Goal: Navigation & Orientation: Understand site structure

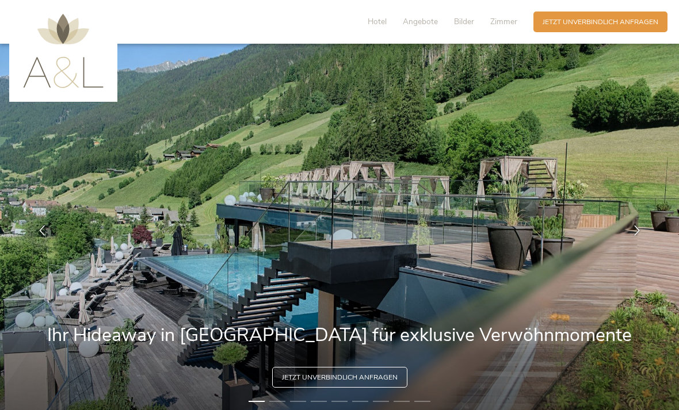
click at [380, 21] on span "Hotel" at bounding box center [377, 21] width 19 height 11
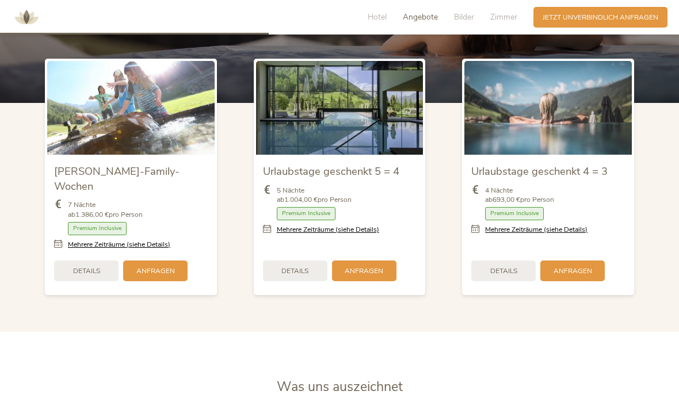
scroll to position [1146, 0]
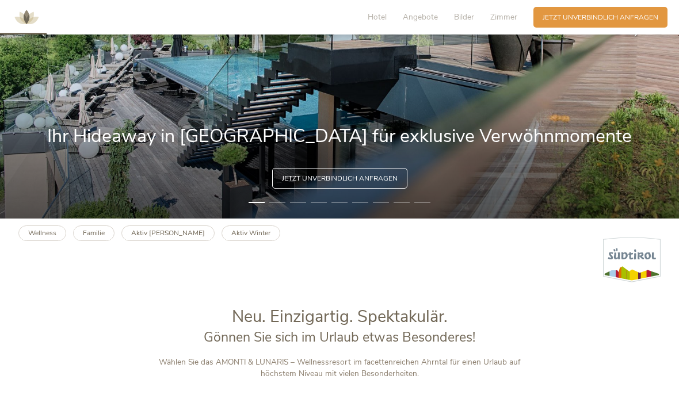
click at [430, 13] on span "Angebote" at bounding box center [420, 17] width 35 height 11
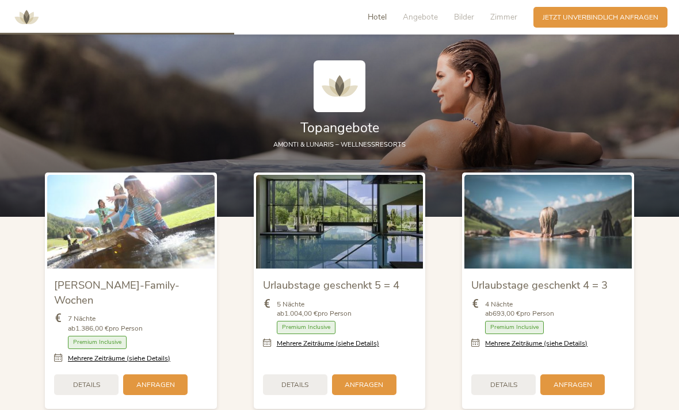
scroll to position [1047, 0]
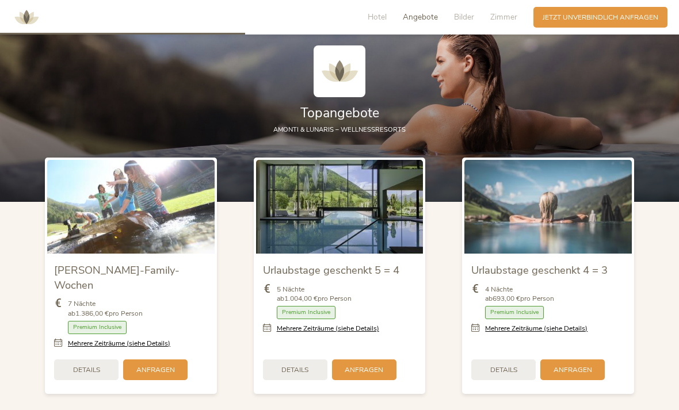
click at [474, 14] on span "Bilder" at bounding box center [464, 17] width 20 height 11
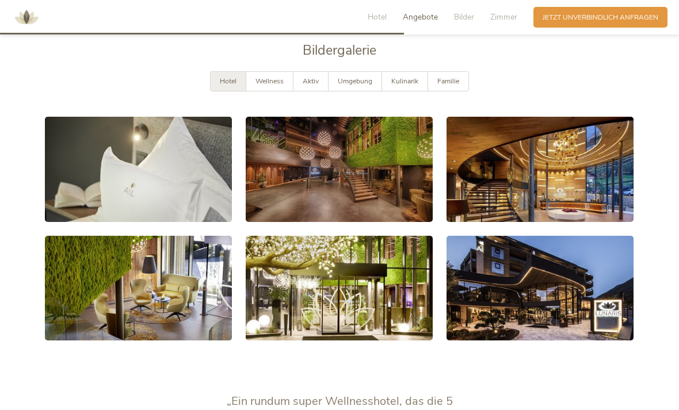
scroll to position [1740, 0]
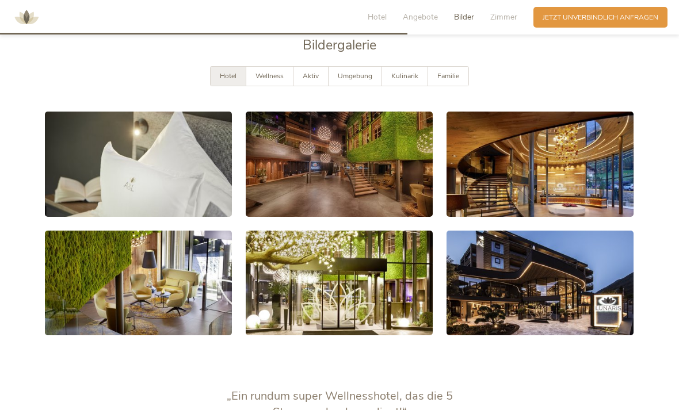
click at [506, 13] on span "Zimmer" at bounding box center [503, 17] width 27 height 11
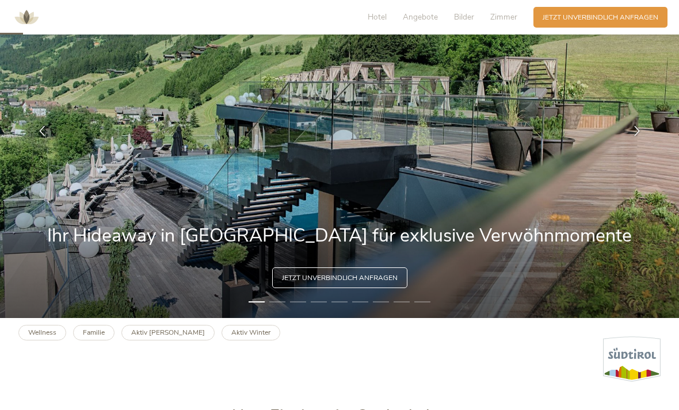
scroll to position [98, 0]
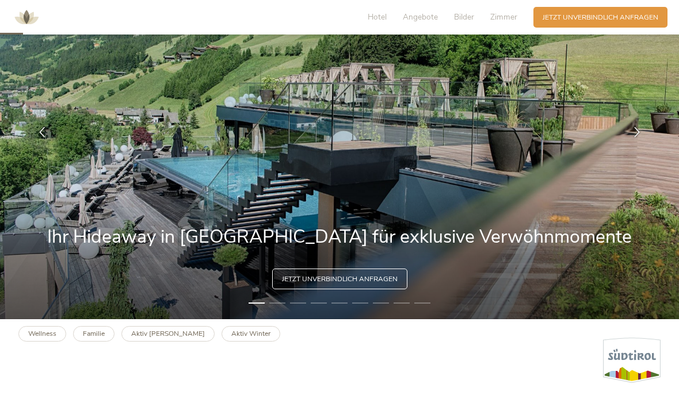
click at [641, 138] on icon at bounding box center [637, 132] width 10 height 10
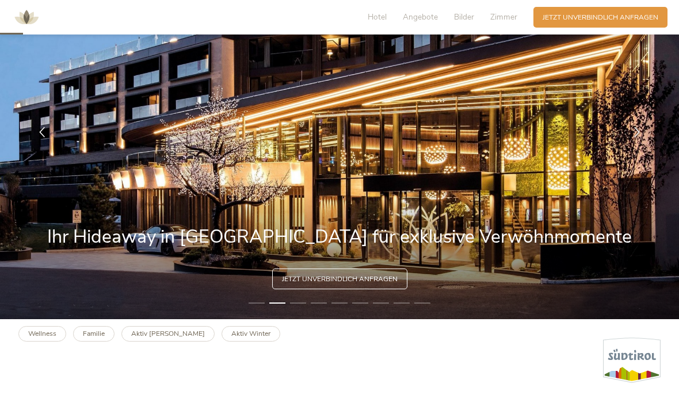
click at [632, 147] on div at bounding box center [637, 132] width 29 height 29
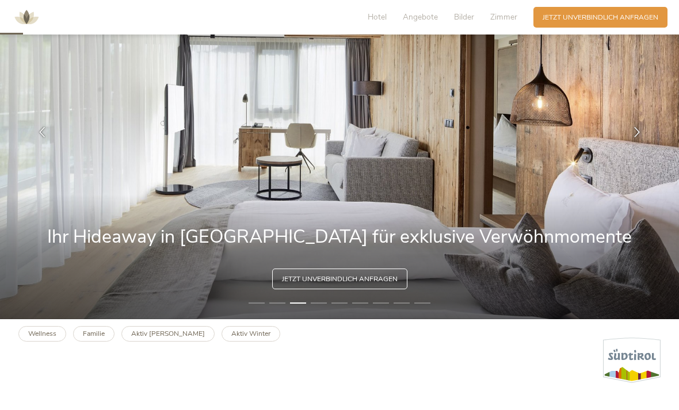
click at [631, 147] on div at bounding box center [637, 132] width 29 height 29
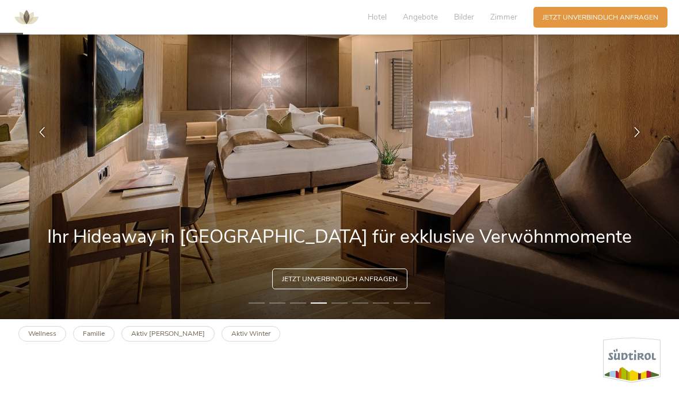
click at [631, 147] on div at bounding box center [637, 132] width 29 height 29
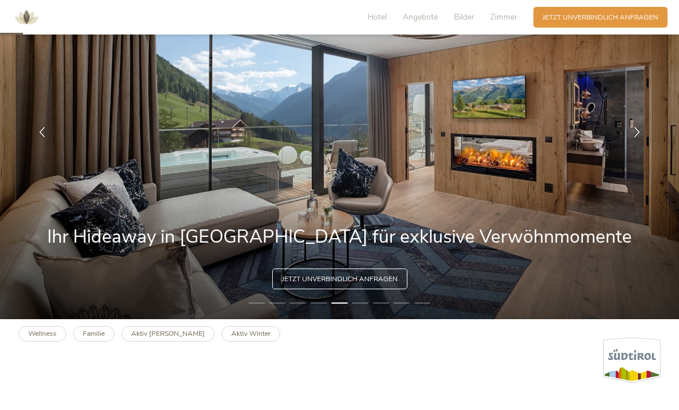
click at [626, 147] on div at bounding box center [637, 132] width 29 height 29
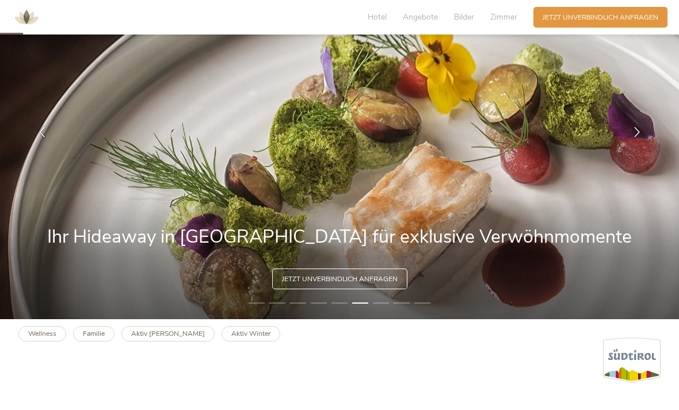
click at [634, 147] on div at bounding box center [637, 132] width 29 height 29
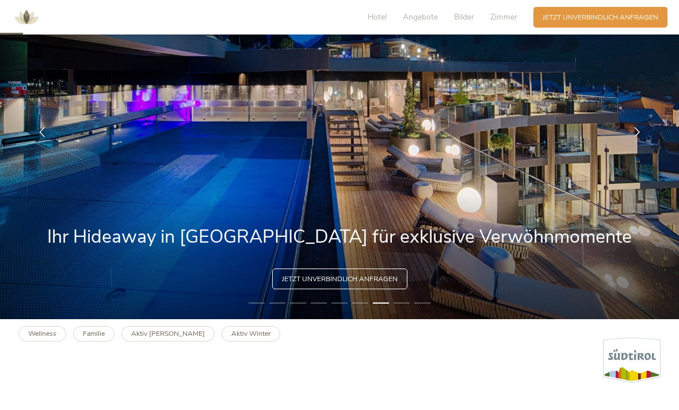
click at [632, 147] on div at bounding box center [637, 132] width 29 height 29
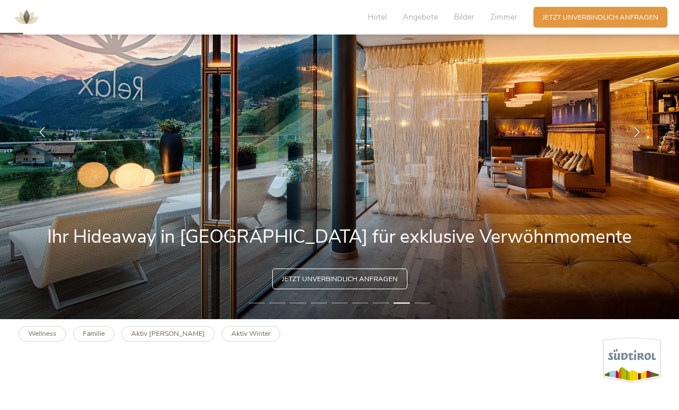
click at [637, 138] on icon at bounding box center [637, 132] width 10 height 10
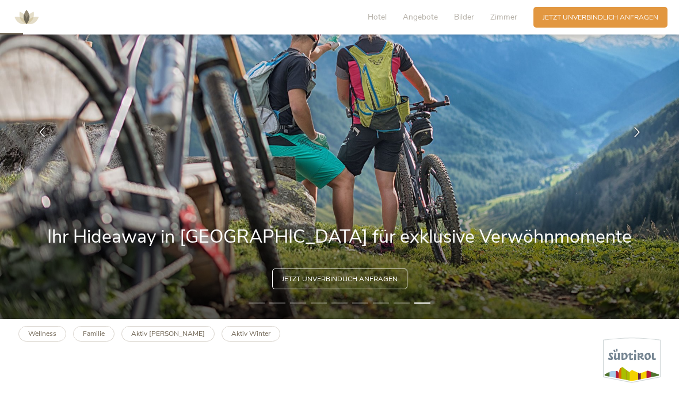
click at [640, 138] on icon at bounding box center [637, 132] width 10 height 10
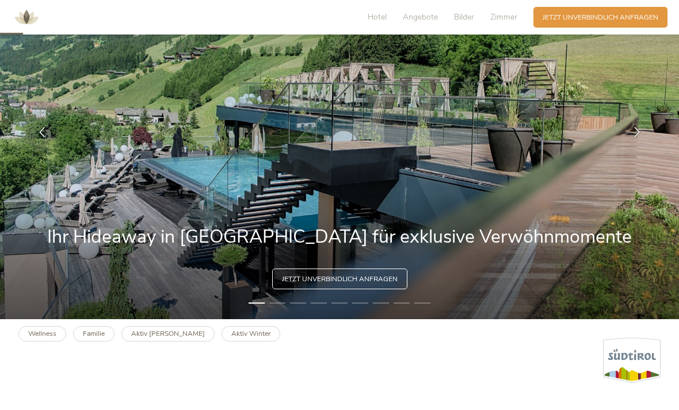
click at [642, 147] on div at bounding box center [637, 132] width 29 height 29
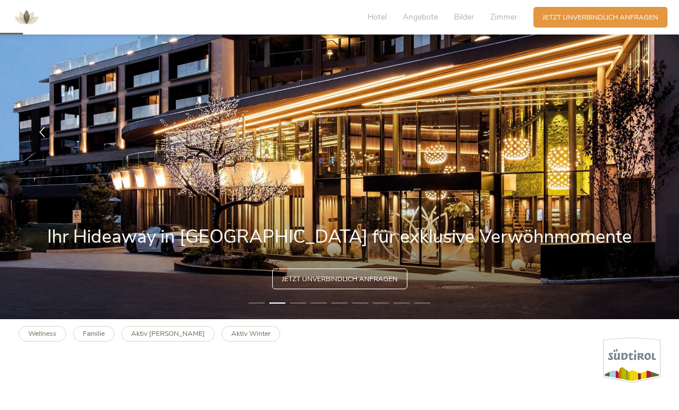
click at [644, 147] on div at bounding box center [637, 132] width 29 height 29
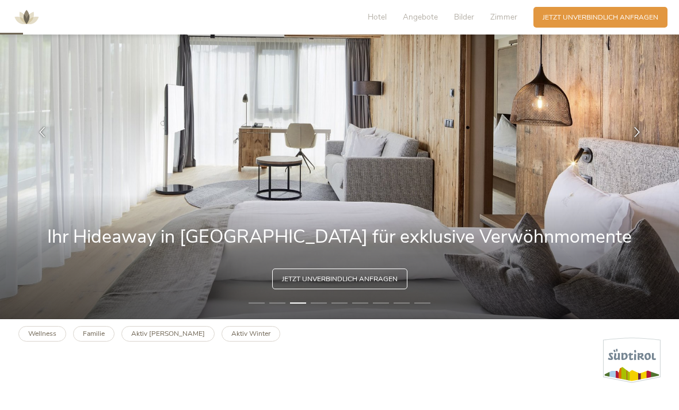
click at [646, 147] on div at bounding box center [637, 132] width 29 height 29
